Goal: Check status: Check status

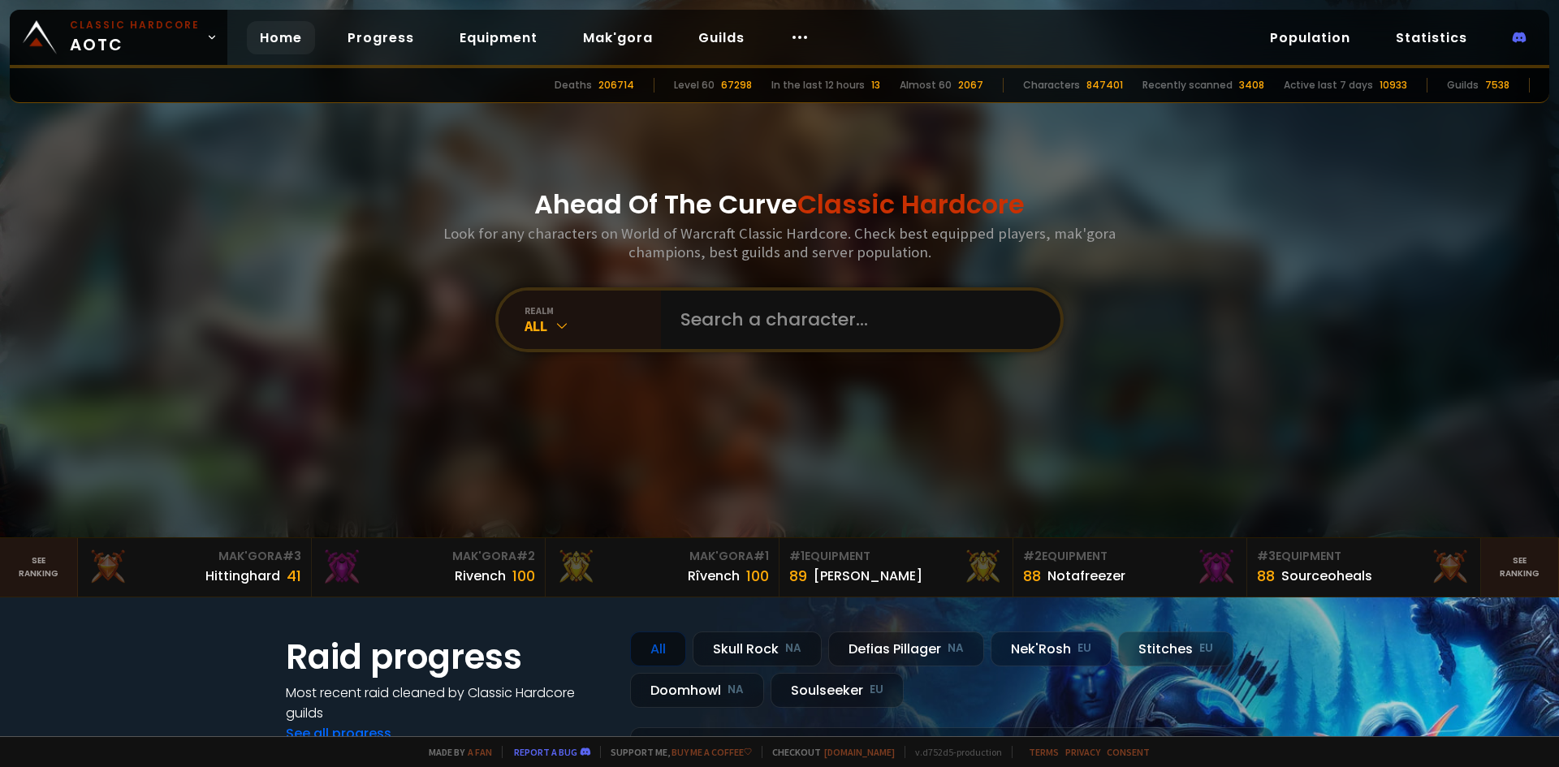
click at [714, 310] on input "text" at bounding box center [856, 320] width 370 height 58
type input "magicdrood"
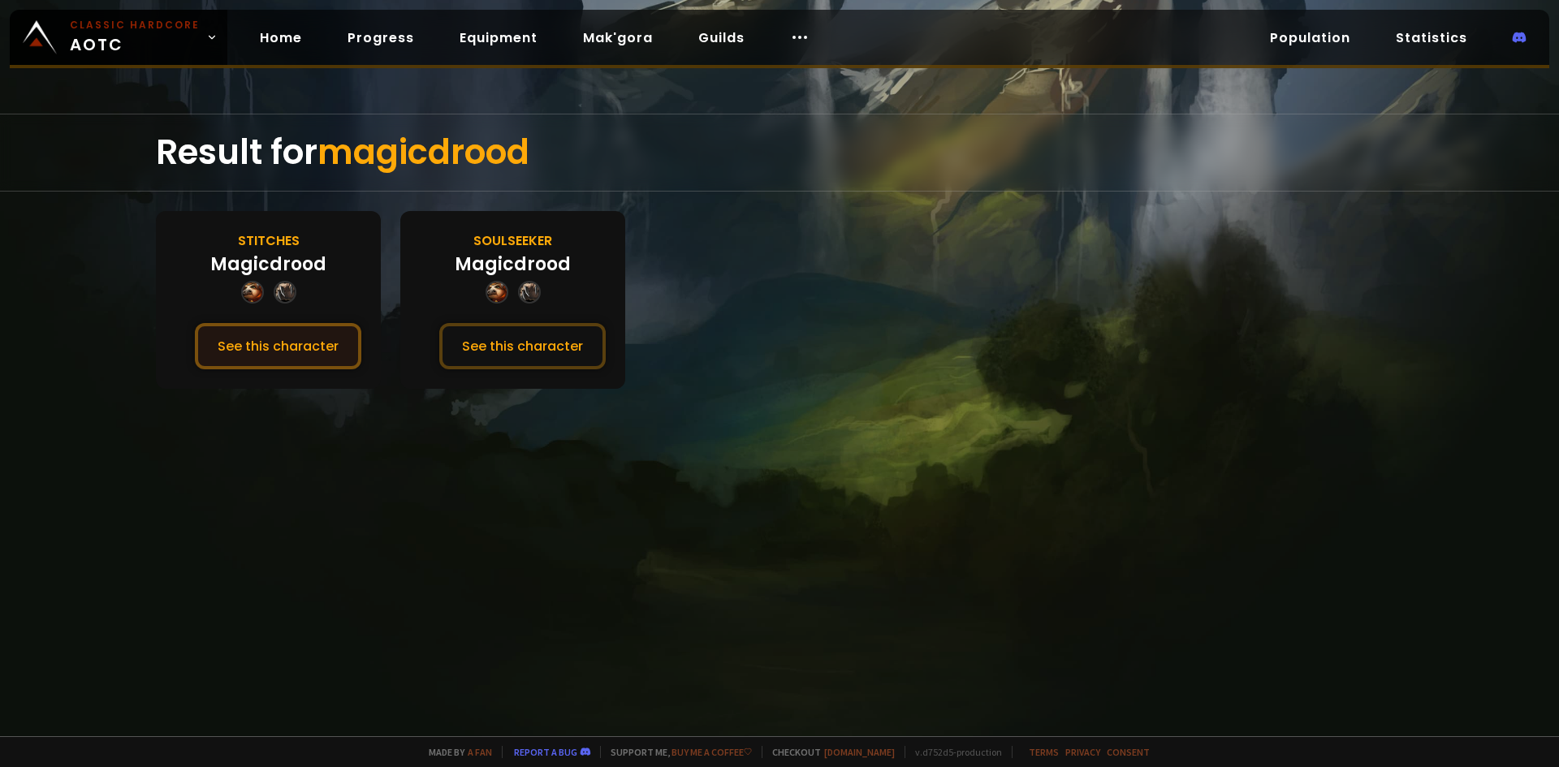
click at [298, 356] on button "See this character" at bounding box center [278, 346] width 166 height 46
click at [507, 348] on button "See this character" at bounding box center [522, 346] width 166 height 46
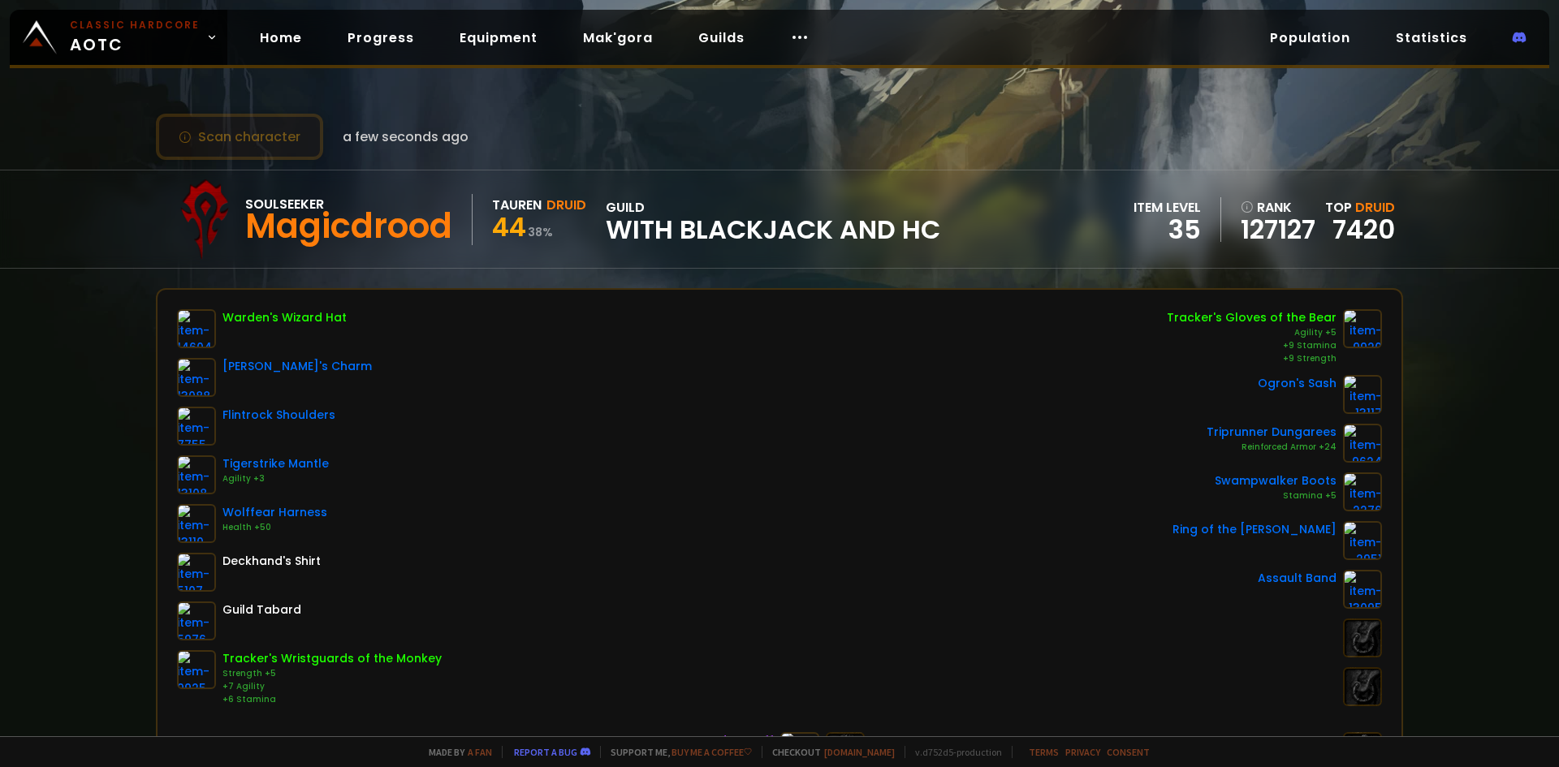
click at [270, 132] on button "Scan character" at bounding box center [239, 137] width 167 height 46
